Goal: Task Accomplishment & Management: Use online tool/utility

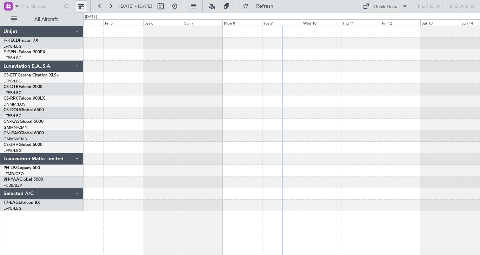
click at [85, 7] on button at bounding box center [80, 6] width 11 height 11
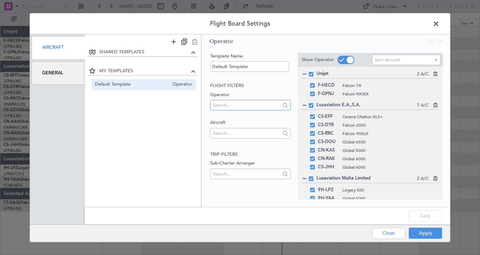
click at [267, 110] on input "text" at bounding box center [246, 105] width 66 height 11
type input "D-IBLU"
click at [236, 106] on input "D-IBLU" at bounding box center [246, 105] width 66 height 11
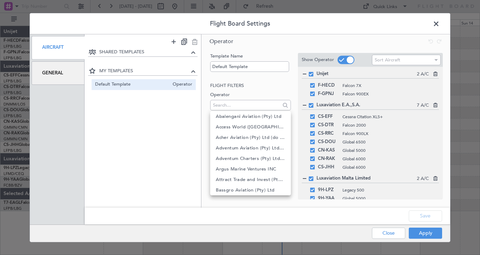
click at [262, 89] on h2 "Flight filters" at bounding box center [250, 85] width 80 height 7
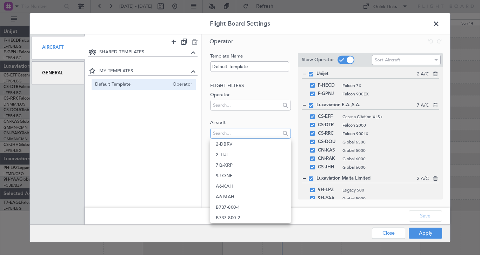
click at [251, 134] on input "text" at bounding box center [246, 133] width 66 height 11
paste input "D-IBLU"
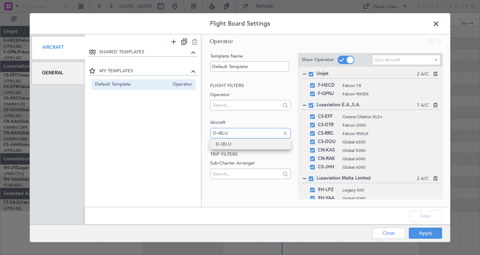
type input "D-IBLU"
click at [241, 143] on mat-option "D-IBLU" at bounding box center [250, 144] width 80 height 11
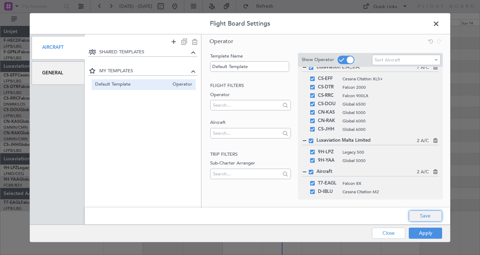
click at [425, 216] on button "Save" at bounding box center [425, 216] width 33 height 11
click at [424, 232] on button "Apply" at bounding box center [425, 233] width 33 height 11
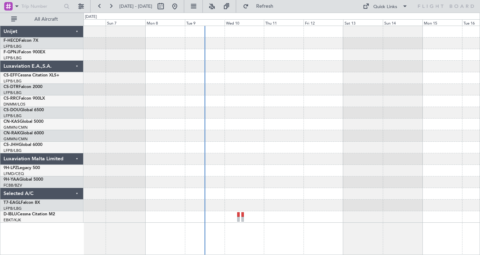
click at [175, 198] on div at bounding box center [282, 194] width 396 height 12
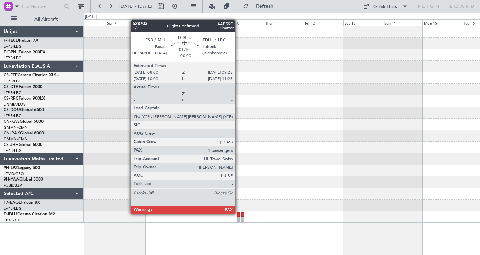
click at [239, 214] on div at bounding box center [238, 214] width 2 height 5
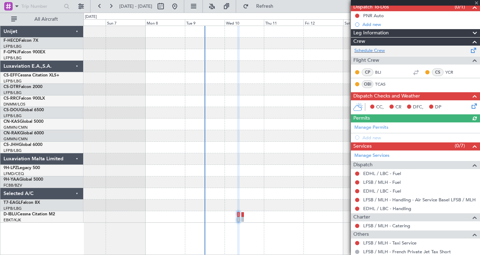
scroll to position [71, 0]
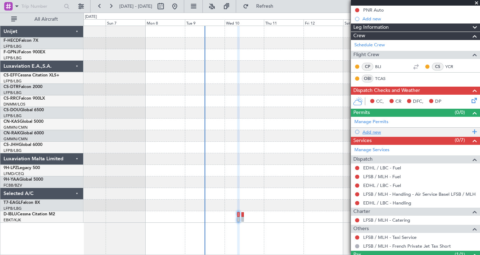
click at [375, 132] on div "Add new" at bounding box center [417, 132] width 108 height 6
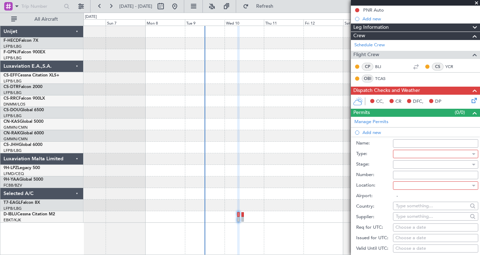
click at [407, 145] on input "Name:" at bounding box center [435, 143] width 85 height 8
type input "New Permit TEST"
click at [405, 153] on div at bounding box center [433, 154] width 75 height 11
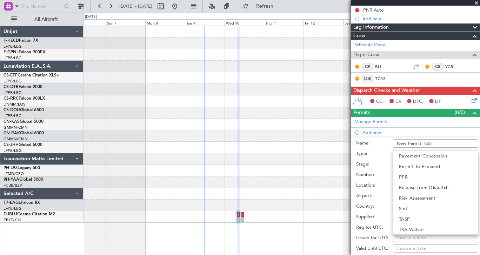
scroll to position [194, 0]
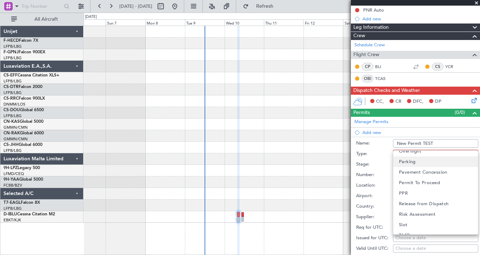
click at [420, 163] on mat-option "Parking" at bounding box center [435, 162] width 85 height 11
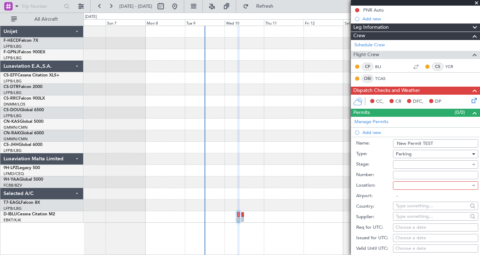
click at [411, 185] on div at bounding box center [433, 185] width 75 height 11
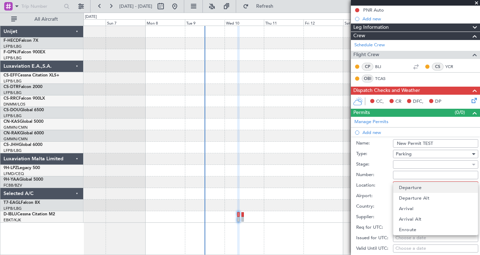
click at [413, 184] on span "Departure" at bounding box center [410, 188] width 23 height 11
type input "LFSB / MLH"
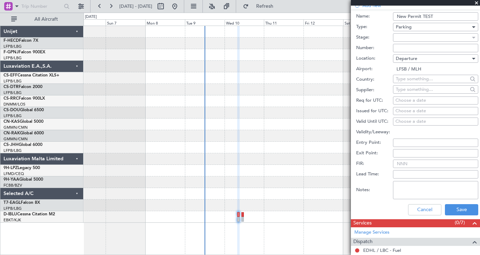
scroll to position [204, 0]
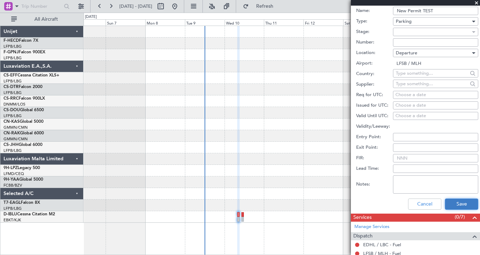
click at [459, 201] on button "Save" at bounding box center [461, 204] width 33 height 11
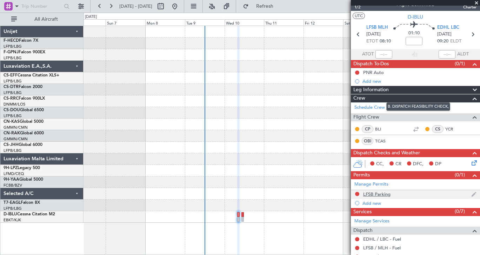
scroll to position [0, 0]
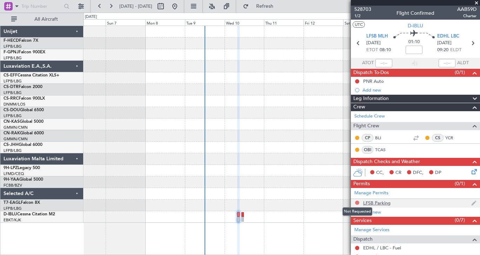
click at [357, 202] on button at bounding box center [357, 203] width 4 height 4
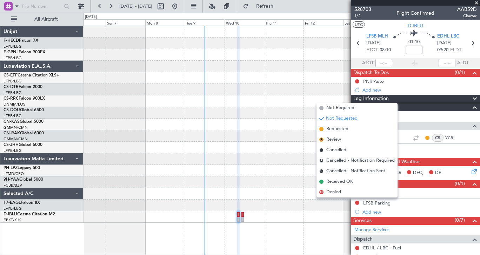
click at [378, 14] on div "528703 1/2 Flight Confirmed AAB59D Charter" at bounding box center [415, 13] width 129 height 14
click at [358, 16] on span "1/2" at bounding box center [362, 16] width 17 height 6
